Goal: Find specific page/section

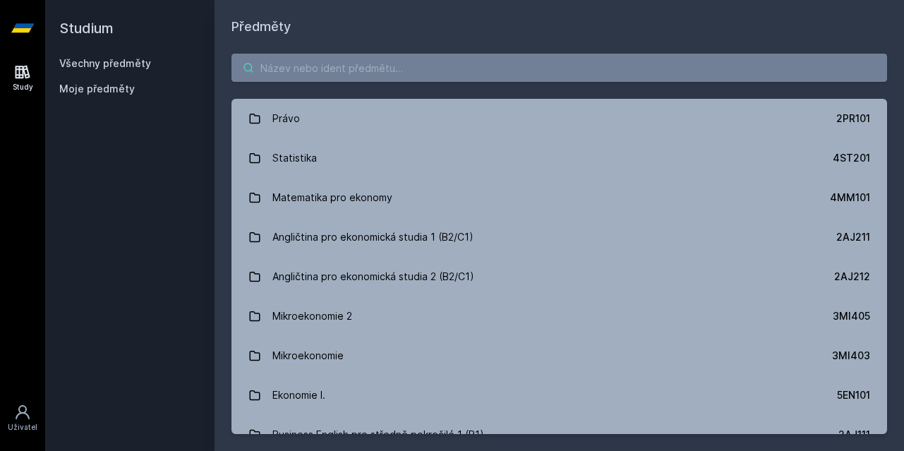
click at [518, 67] on input "search" at bounding box center [558, 68] width 655 height 28
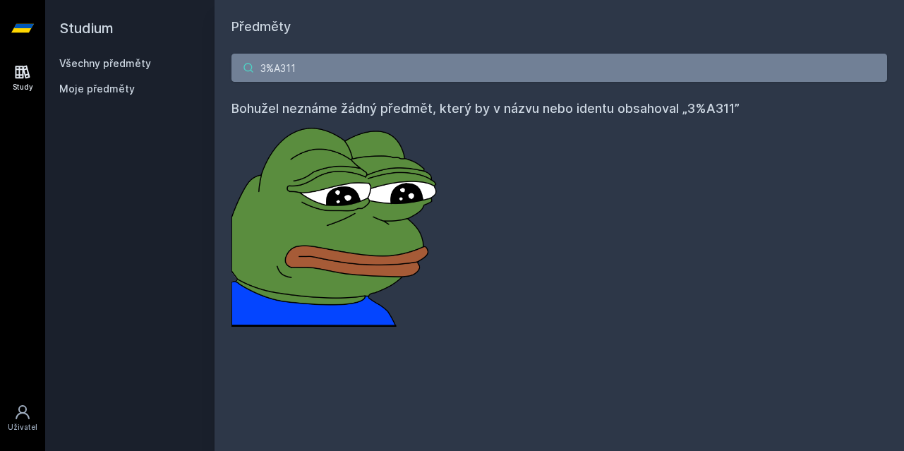
click at [276, 68] on input "3%A311" at bounding box center [558, 68] width 655 height 28
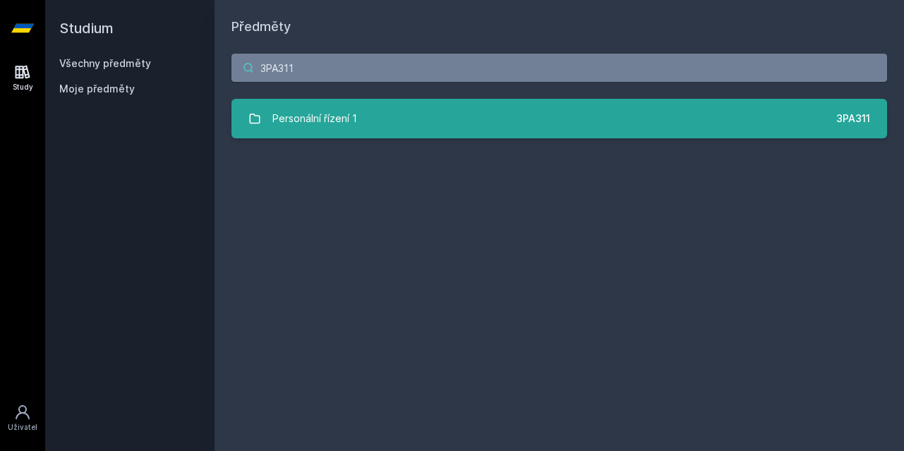
type input "3PA311"
click at [310, 126] on div "Personální řízení 1" at bounding box center [314, 118] width 85 height 28
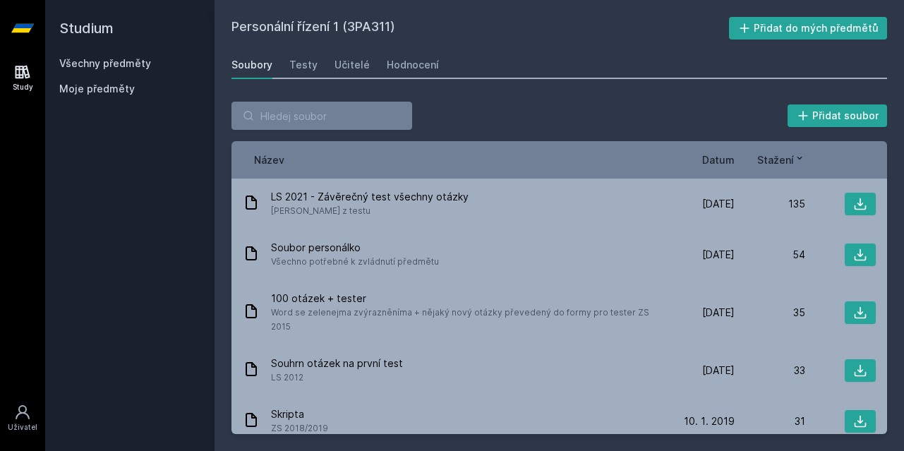
click at [380, 66] on div "Soubory Testy Učitelé Hodnocení" at bounding box center [558, 65] width 655 height 28
click at [389, 65] on div "Hodnocení" at bounding box center [413, 65] width 52 height 14
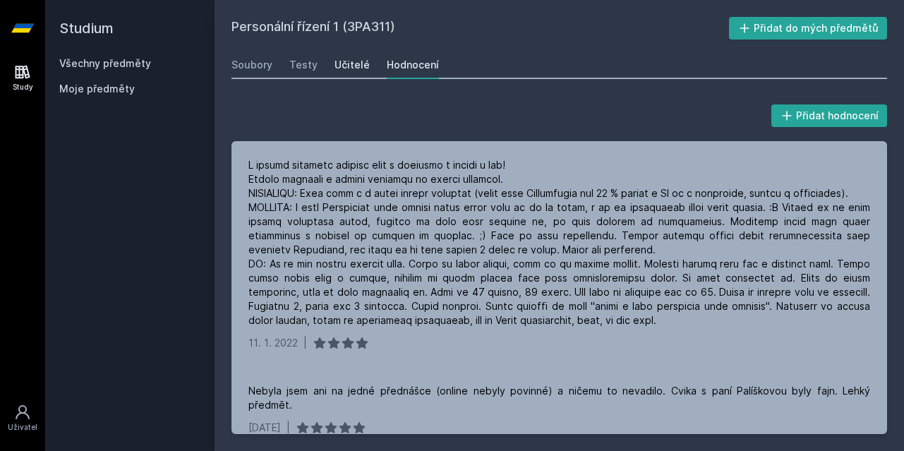
click at [346, 59] on div "Učitelé" at bounding box center [351, 65] width 35 height 14
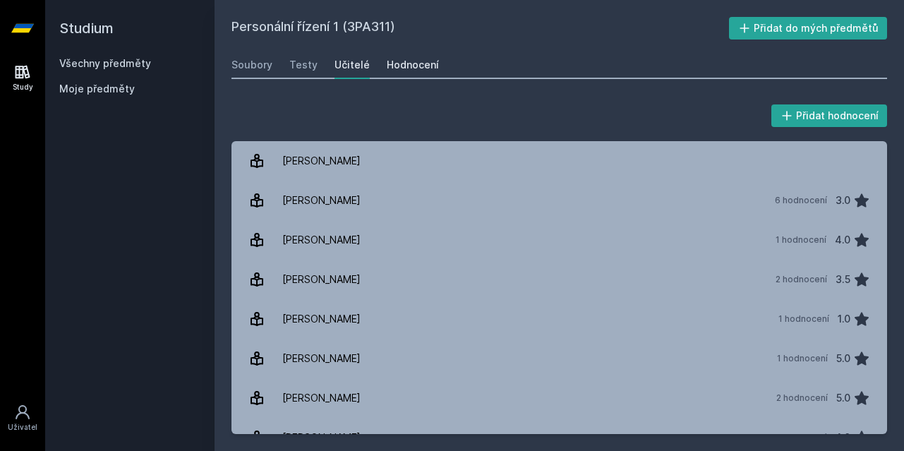
click at [423, 63] on div "Hodnocení" at bounding box center [413, 65] width 52 height 14
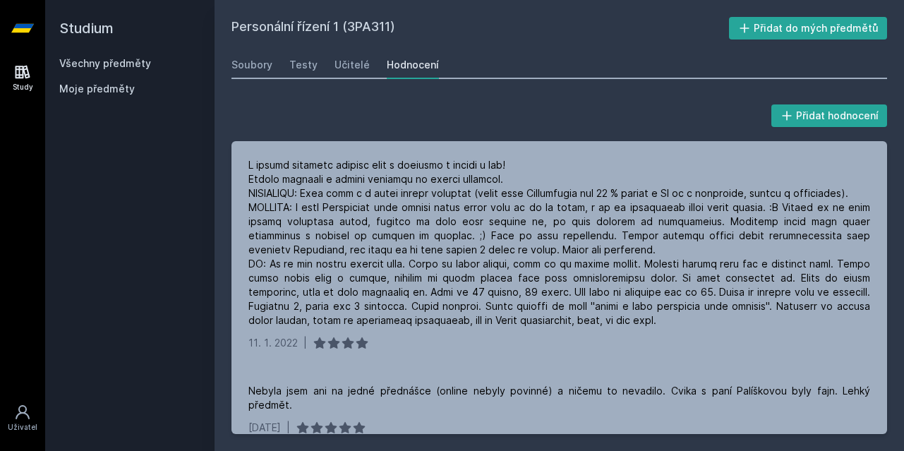
click at [365, 71] on div "Soubory Testy Učitelé Hodnocení" at bounding box center [558, 65] width 655 height 28
click at [361, 70] on div "Učitelé" at bounding box center [351, 65] width 35 height 14
